Goal: Information Seeking & Learning: Check status

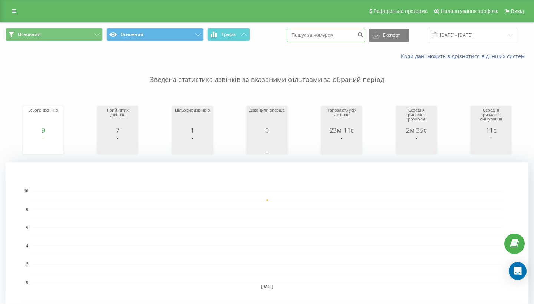
click at [327, 36] on input at bounding box center [326, 35] width 79 height 13
click at [337, 42] on input at bounding box center [326, 35] width 79 height 13
type input "380674116892"
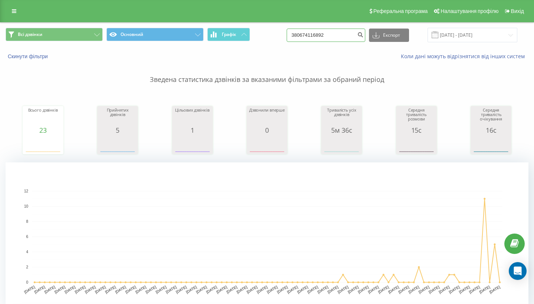
drag, startPoint x: 353, startPoint y: 40, endPoint x: 261, endPoint y: 43, distance: 91.6
click at [261, 42] on div "Всі дзвінки Основний Графік 380674116892 Експорт .csv .xls .xlsx [DATE] - [DATE]" at bounding box center [267, 35] width 523 height 14
click at [457, 42] on input "[DATE] - [DATE]" at bounding box center [472, 35] width 90 height 14
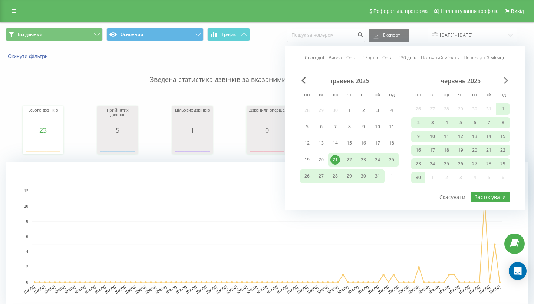
click at [507, 84] on span "Next Month" at bounding box center [506, 80] width 4 height 7
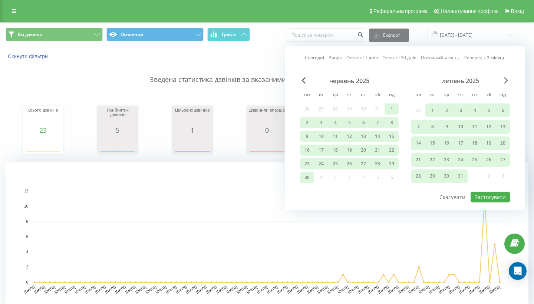
click at [507, 84] on span "Next Month" at bounding box center [506, 80] width 4 height 7
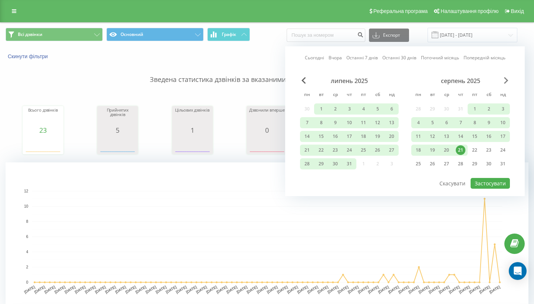
click at [507, 84] on span "Next Month" at bounding box center [506, 80] width 4 height 7
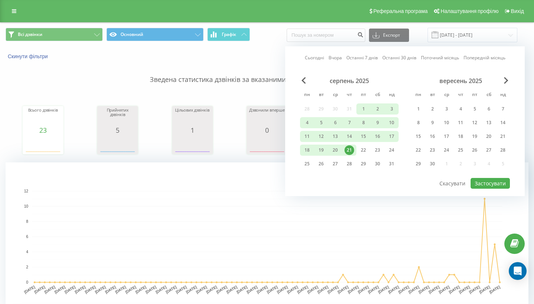
click at [350, 155] on div "21" at bounding box center [349, 150] width 10 height 10
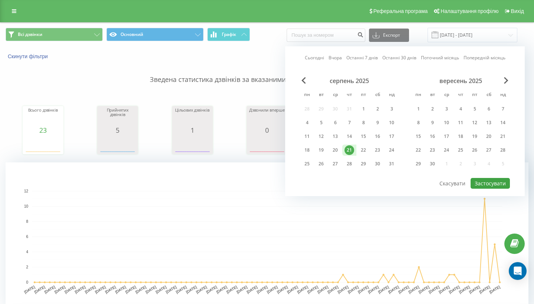
click at [507, 189] on button "Застосувати" at bounding box center [489, 183] width 39 height 11
type input "[DATE] - [DATE]"
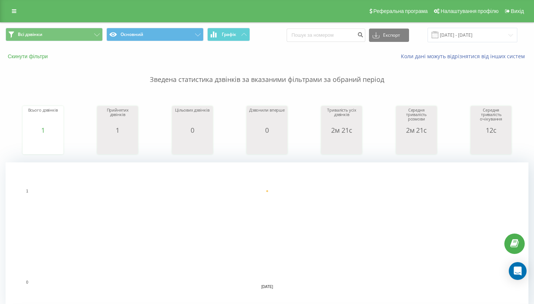
click at [48, 60] on button "Скинути фільтри" at bounding box center [29, 56] width 46 height 7
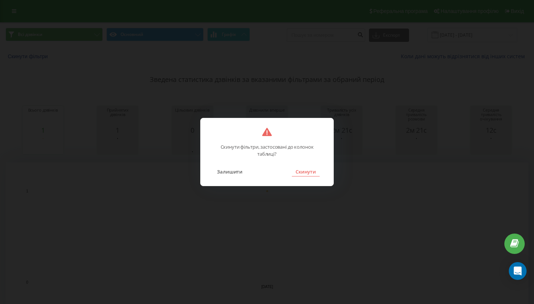
click at [310, 171] on button "Скинути" at bounding box center [306, 172] width 28 height 10
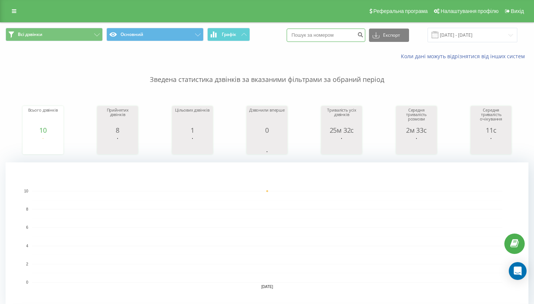
click at [326, 33] on input at bounding box center [326, 35] width 79 height 13
paste input "[PHONE_NUMBER]"
click at [312, 36] on input "[PHONE_NUMBER]" at bounding box center [326, 35] width 79 height 13
type input "380675500813"
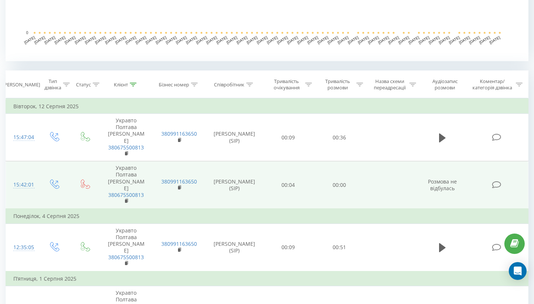
scroll to position [250, 0]
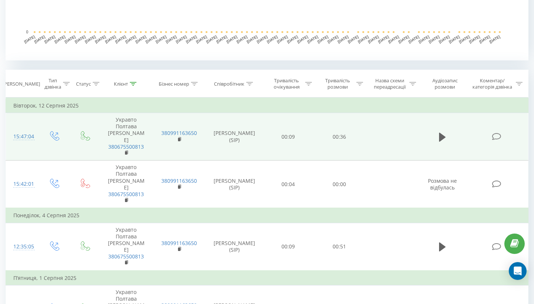
click at [439, 139] on td at bounding box center [442, 136] width 49 height 47
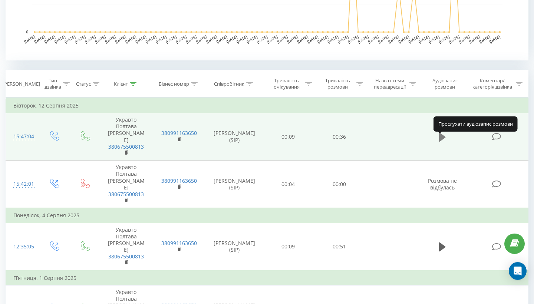
click at [439, 139] on button at bounding box center [442, 137] width 11 height 11
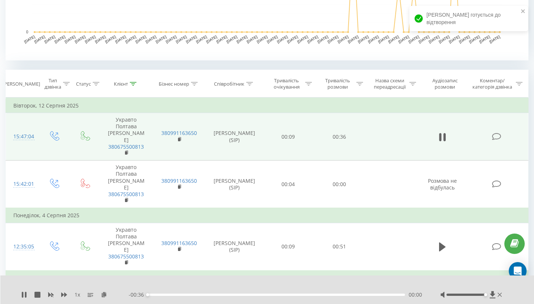
drag, startPoint x: 467, startPoint y: 295, endPoint x: 487, endPoint y: 295, distance: 20.4
click at [487, 295] on div at bounding box center [471, 294] width 63 height 7
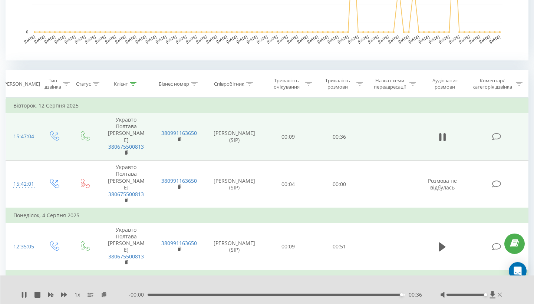
click at [500, 294] on icon at bounding box center [499, 294] width 4 height 4
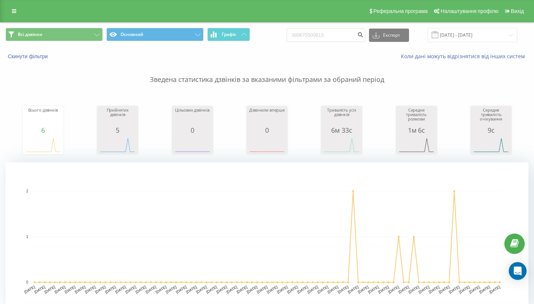
scroll to position [0, 0]
drag, startPoint x: 350, startPoint y: 43, endPoint x: 271, endPoint y: 43, distance: 79.0
click at [271, 42] on div "Всі дзвінки Основний Графік 380675500813 Експорт .csv .xls .xlsx 21.05.2025 - 2…" at bounding box center [267, 35] width 523 height 14
click at [31, 60] on button "Скинути фільтри" at bounding box center [29, 56] width 46 height 7
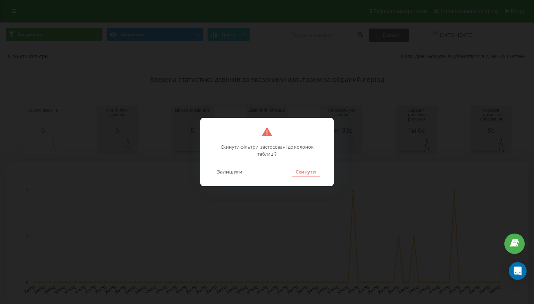
click at [307, 176] on button "Скинути" at bounding box center [306, 172] width 28 height 10
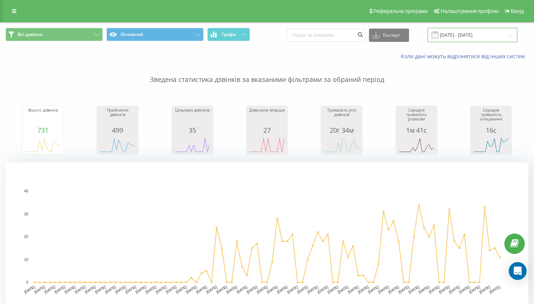
click at [472, 41] on input "[DATE] - [DATE]" at bounding box center [472, 35] width 90 height 14
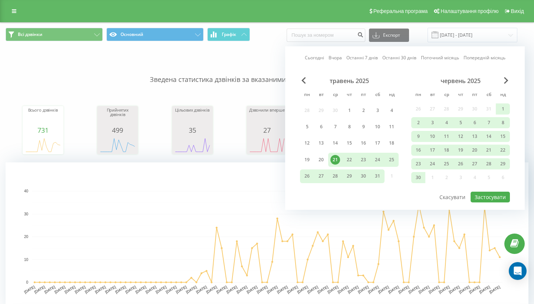
click at [503, 85] on div "червень 2025" at bounding box center [460, 80] width 99 height 7
click at [504, 84] on span "Next Month" at bounding box center [506, 80] width 4 height 7
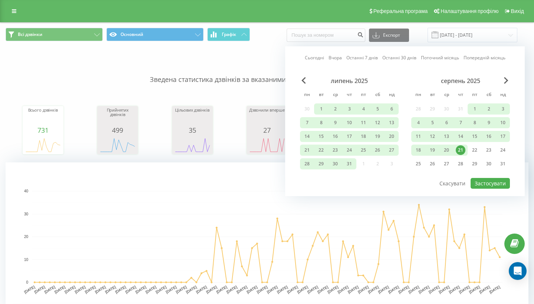
click at [463, 155] on div "21" at bounding box center [461, 150] width 10 height 10
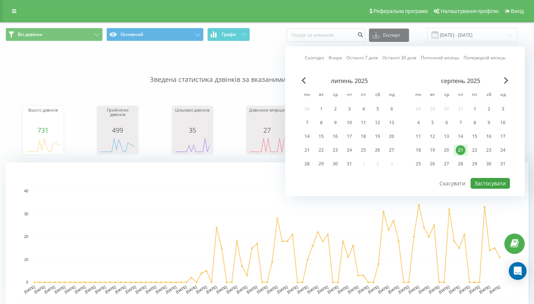
click at [479, 189] on button "Застосувати" at bounding box center [489, 183] width 39 height 11
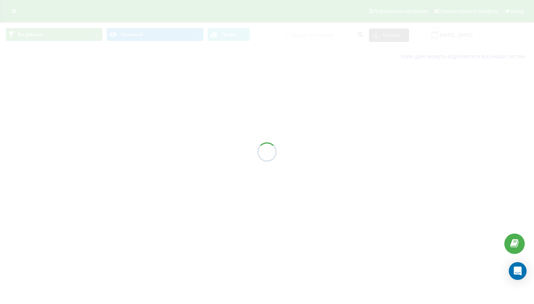
type input "[DATE] - [DATE]"
